Goal: Find specific page/section

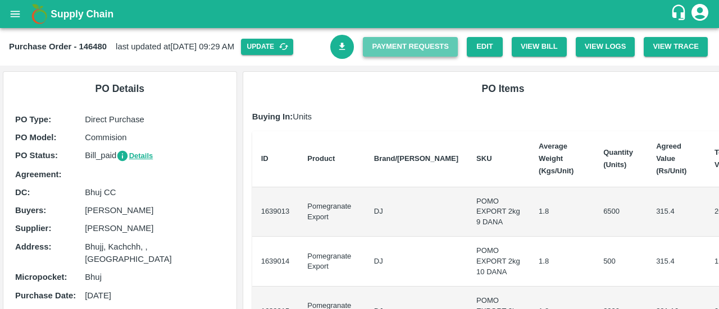
click at [449, 48] on link "Payment Requests" at bounding box center [410, 47] width 95 height 20
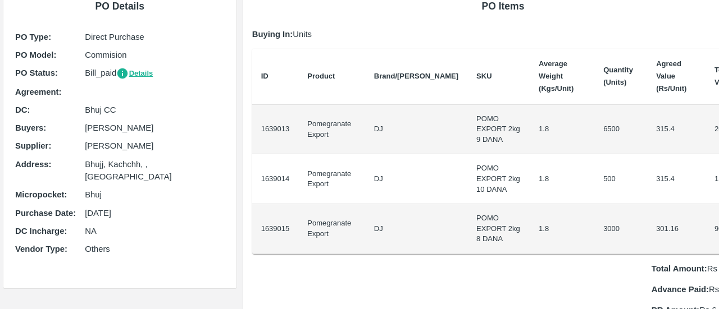
scroll to position [82, 0]
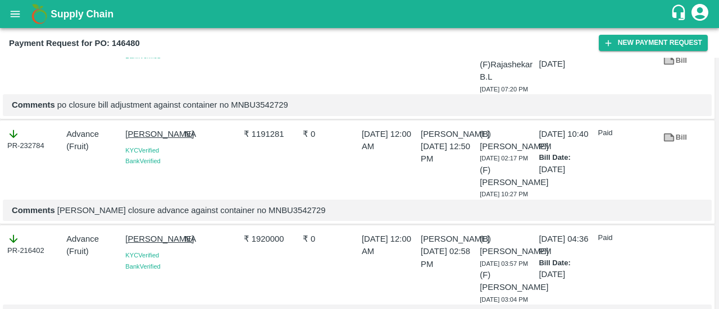
scroll to position [73, 0]
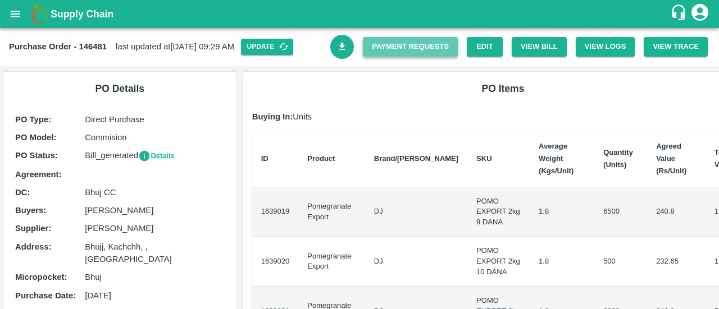
click at [428, 51] on link "Payment Requests" at bounding box center [410, 47] width 95 height 20
